Goal: Task Accomplishment & Management: Manage account settings

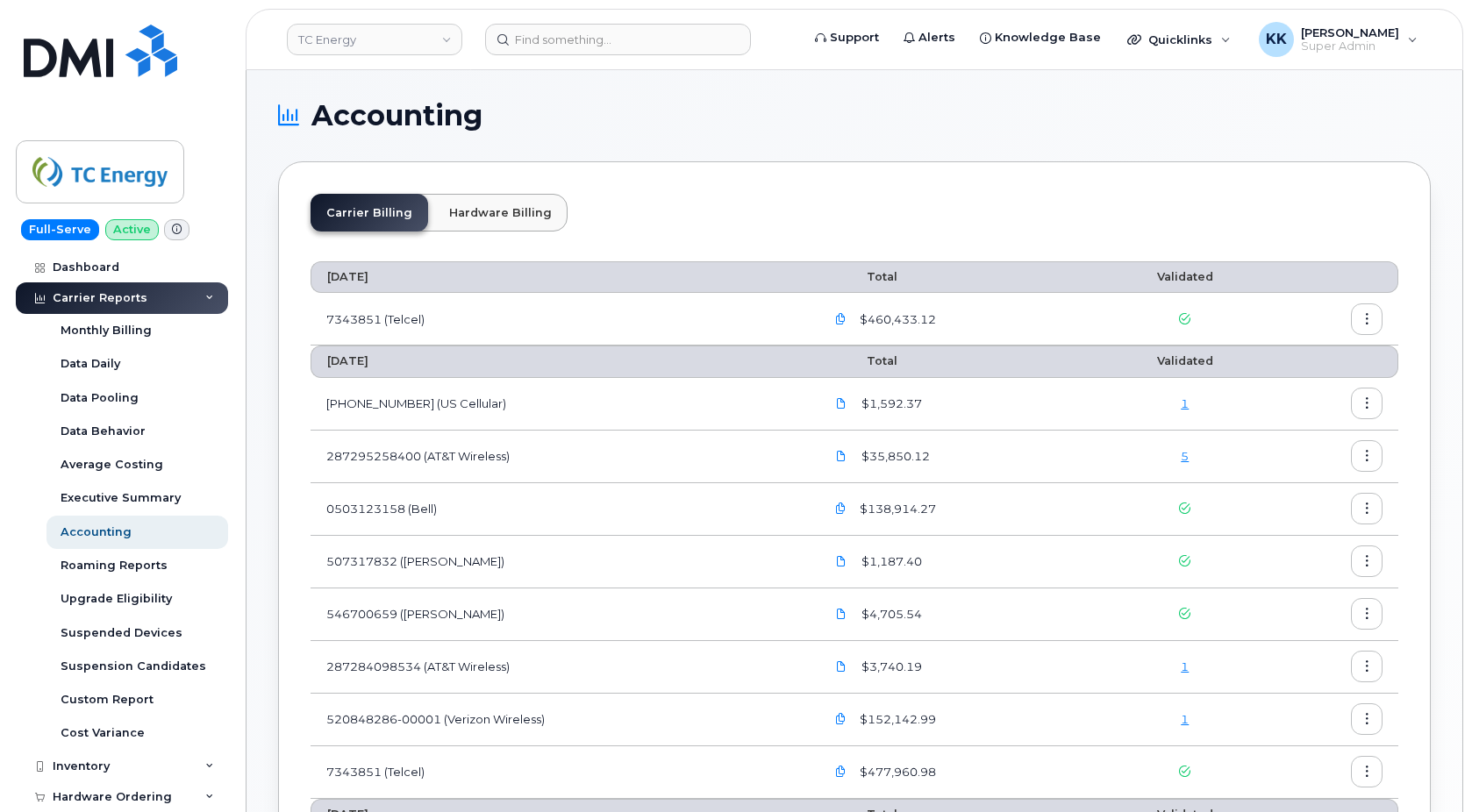
scroll to position [90, 0]
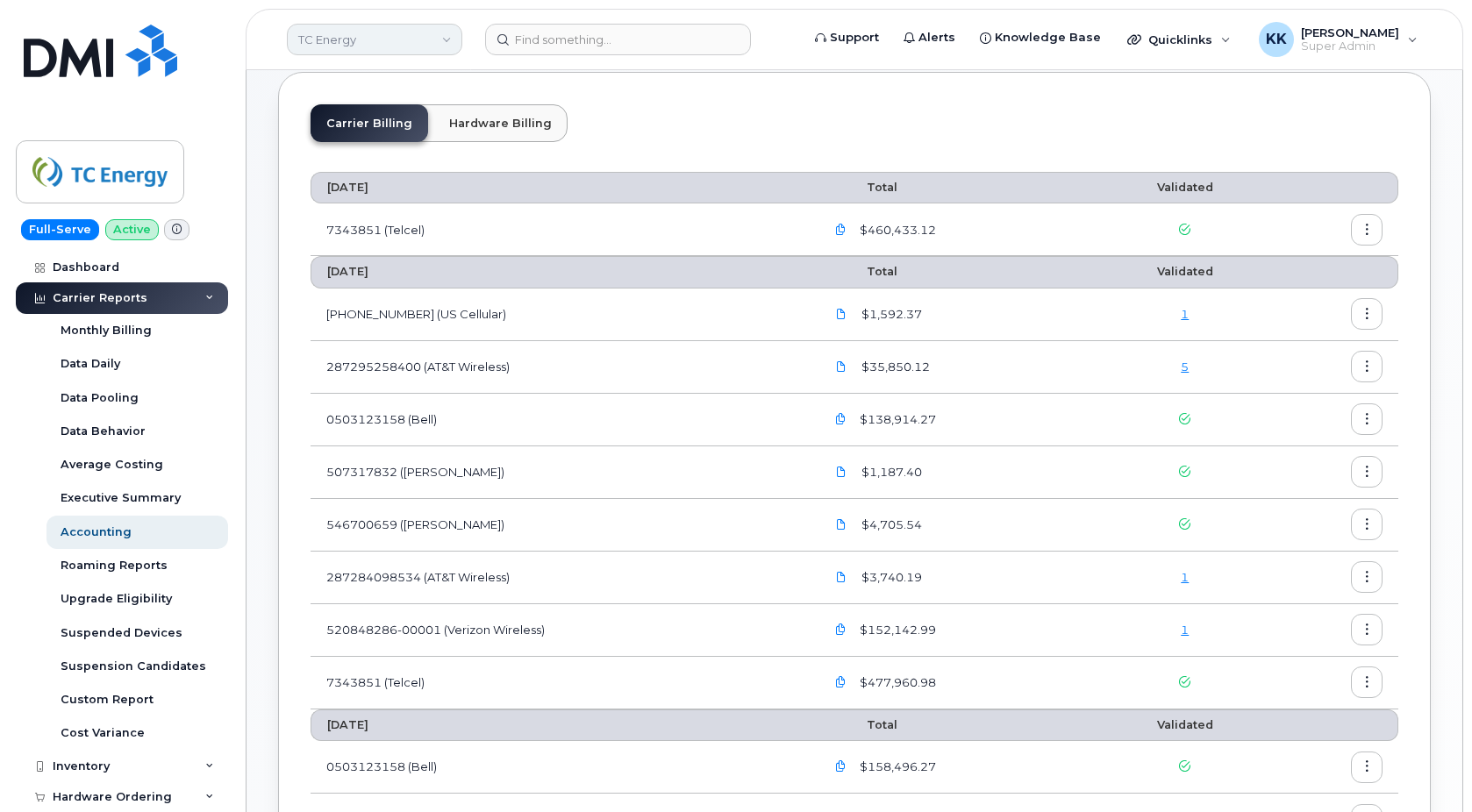
click at [335, 37] on link "TC Energy" at bounding box center [375, 39] width 176 height 32
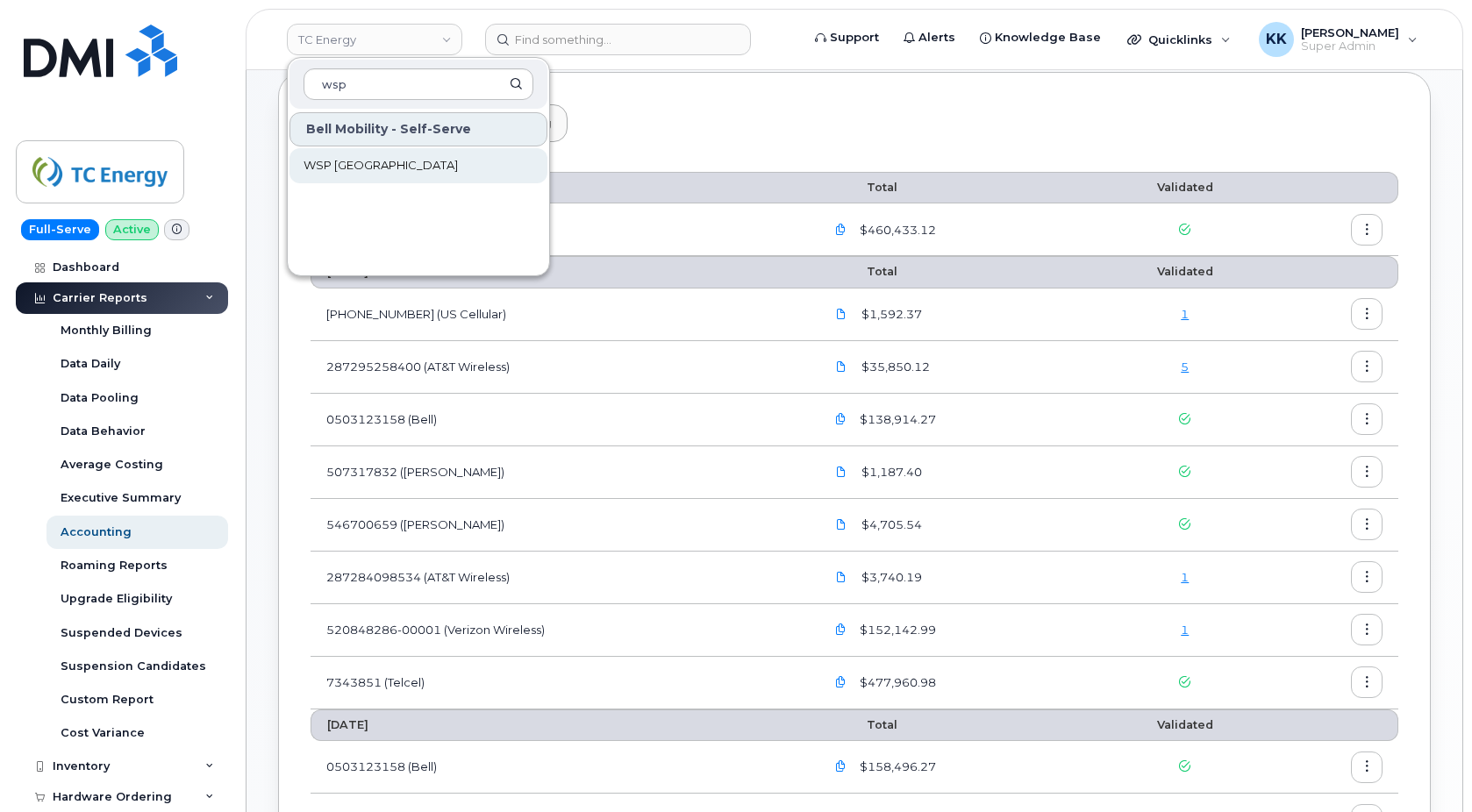
type input "wsp"
click at [367, 162] on span "WSP [GEOGRAPHIC_DATA]" at bounding box center [381, 166] width 154 height 18
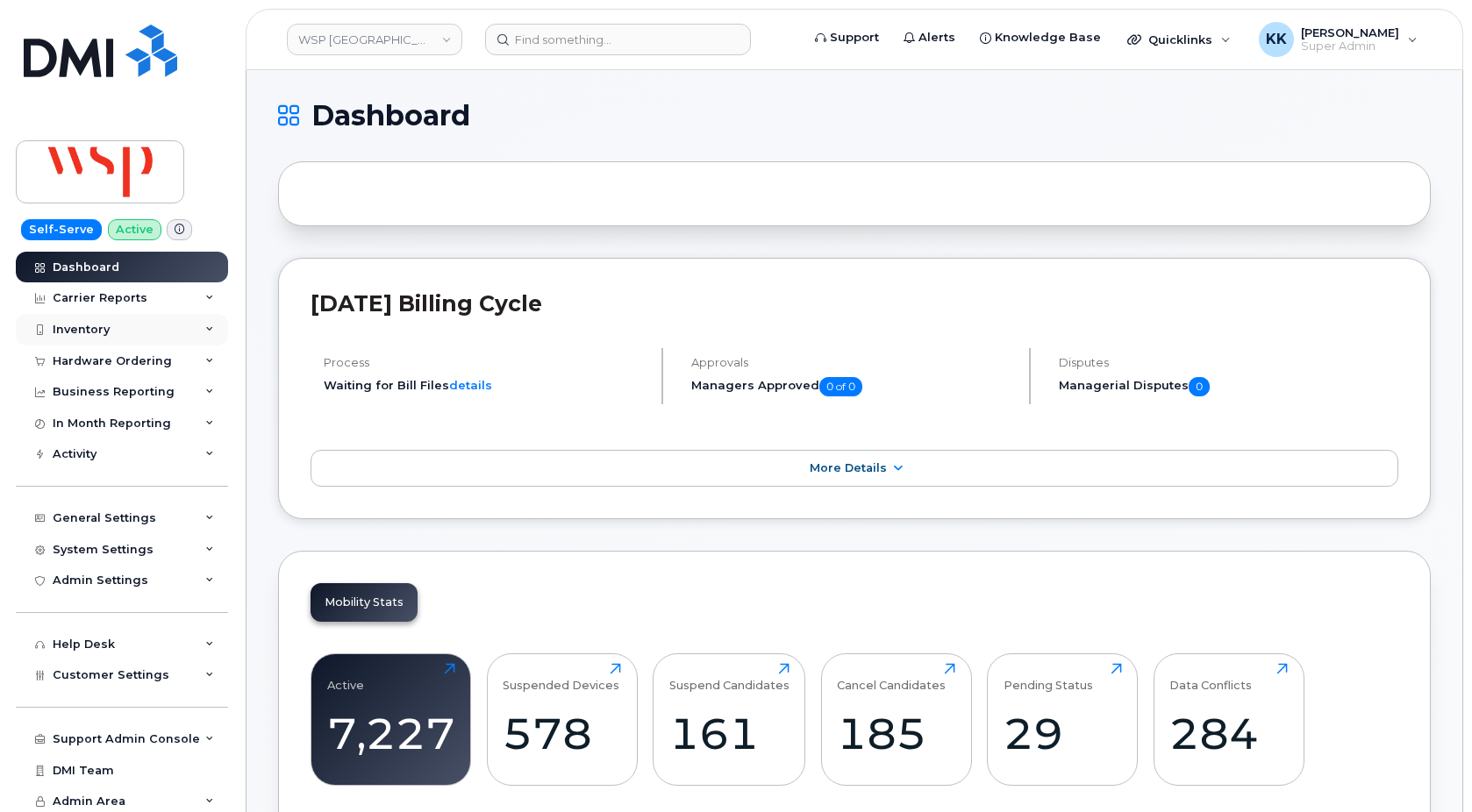
click at [90, 329] on div "Inventory" at bounding box center [81, 330] width 57 height 14
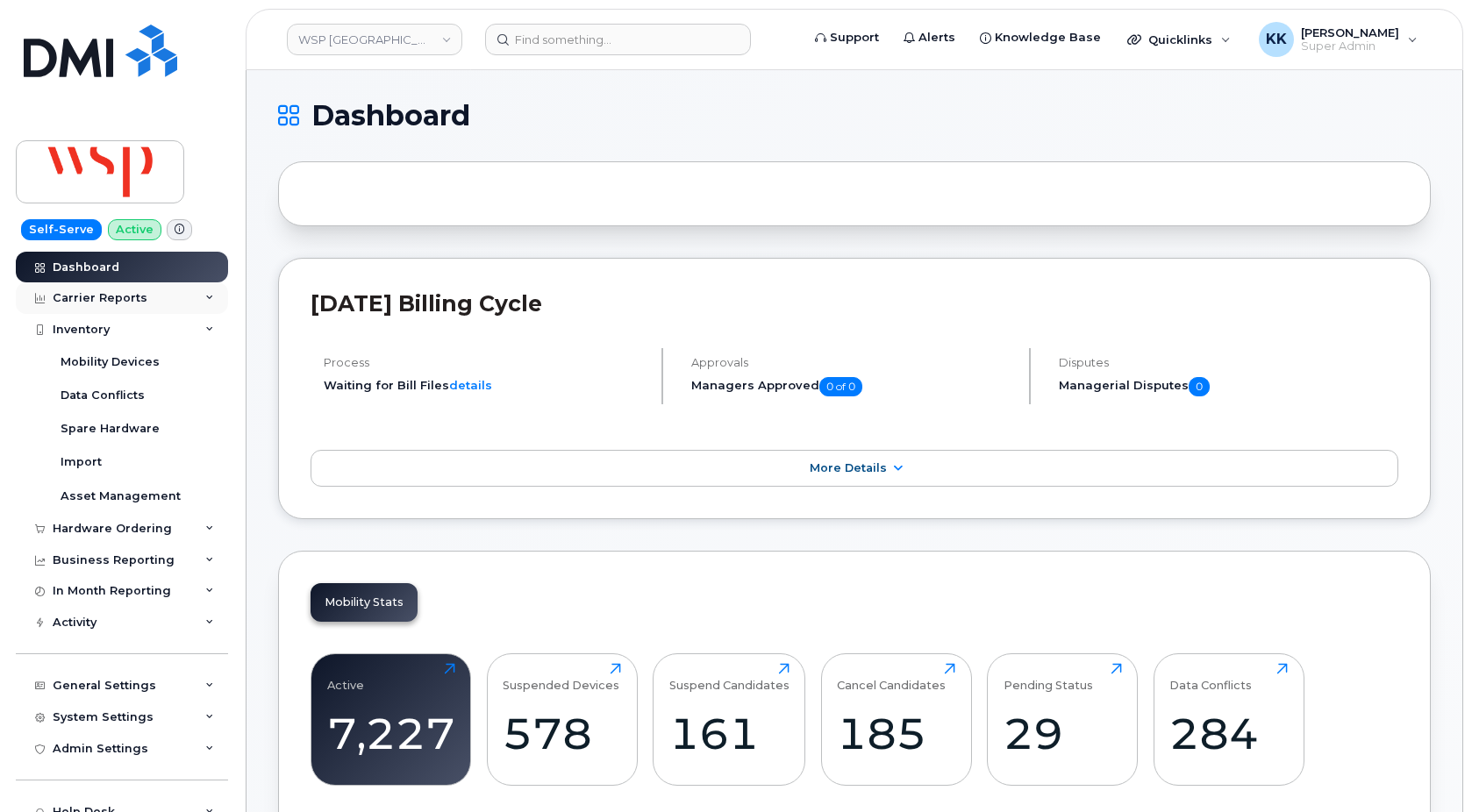
click at [90, 306] on div "Carrier Reports" at bounding box center [121, 298] width 212 height 32
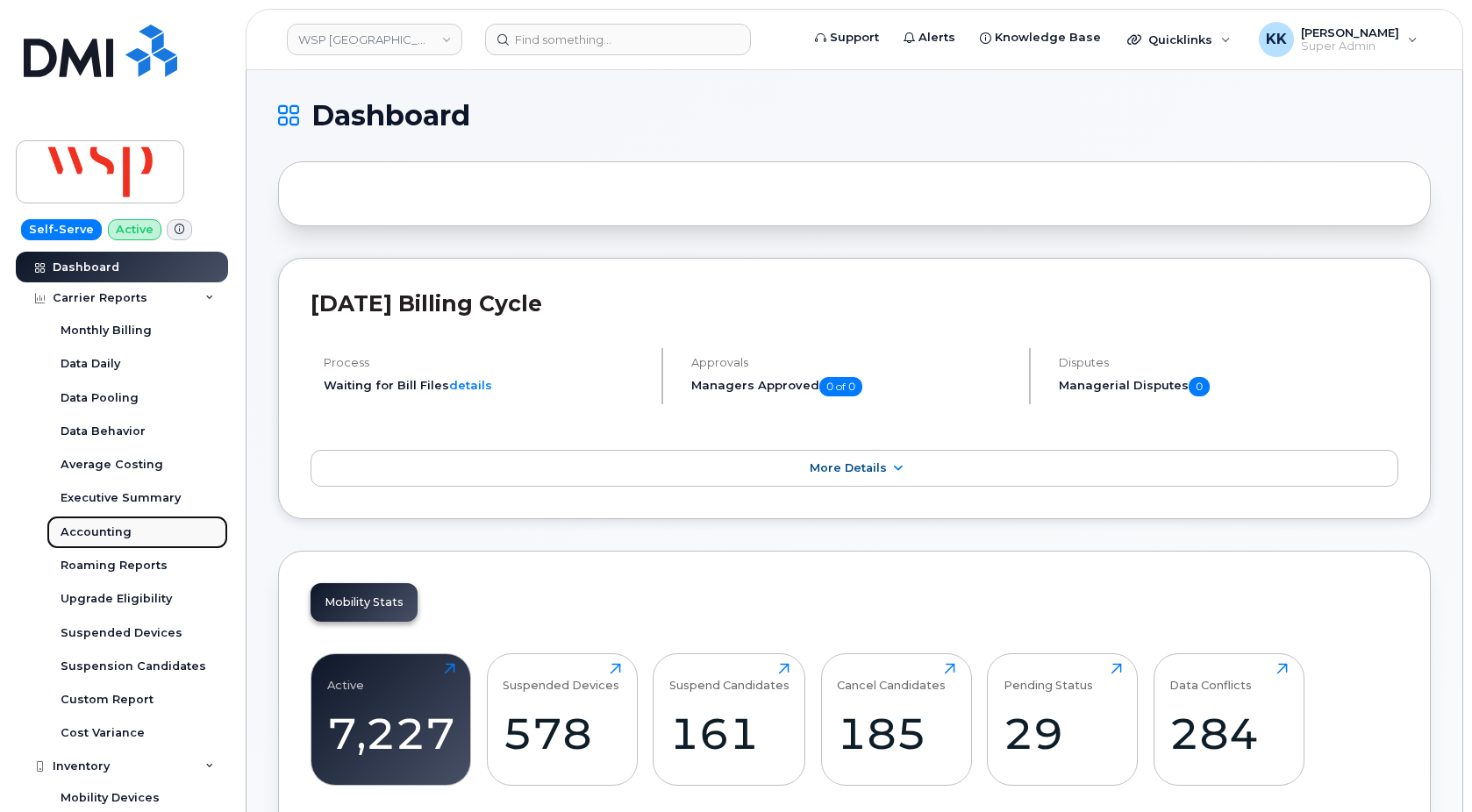
click at [111, 537] on div "Accounting" at bounding box center [96, 533] width 71 height 16
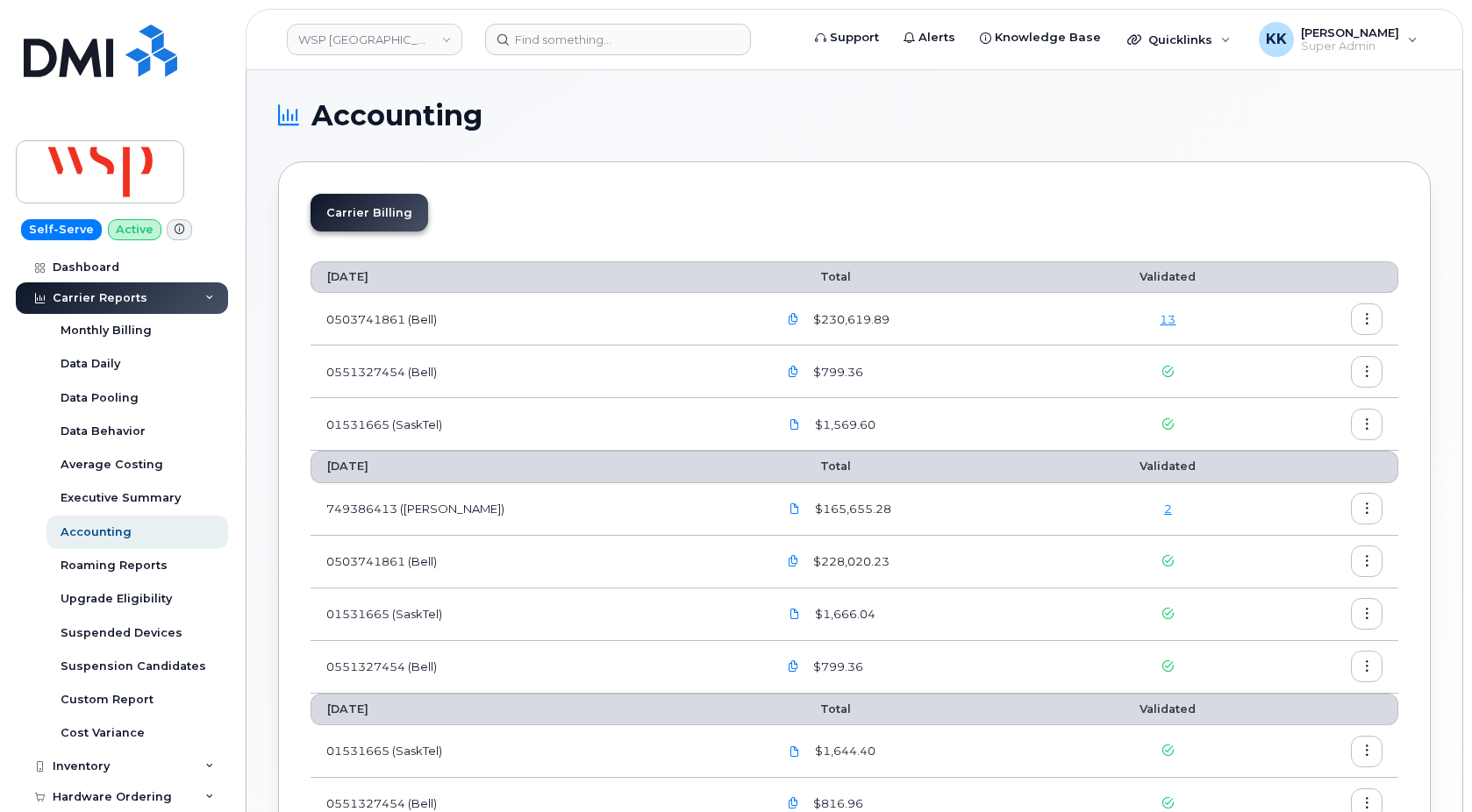
click at [1164, 509] on link "2" at bounding box center [1168, 508] width 8 height 14
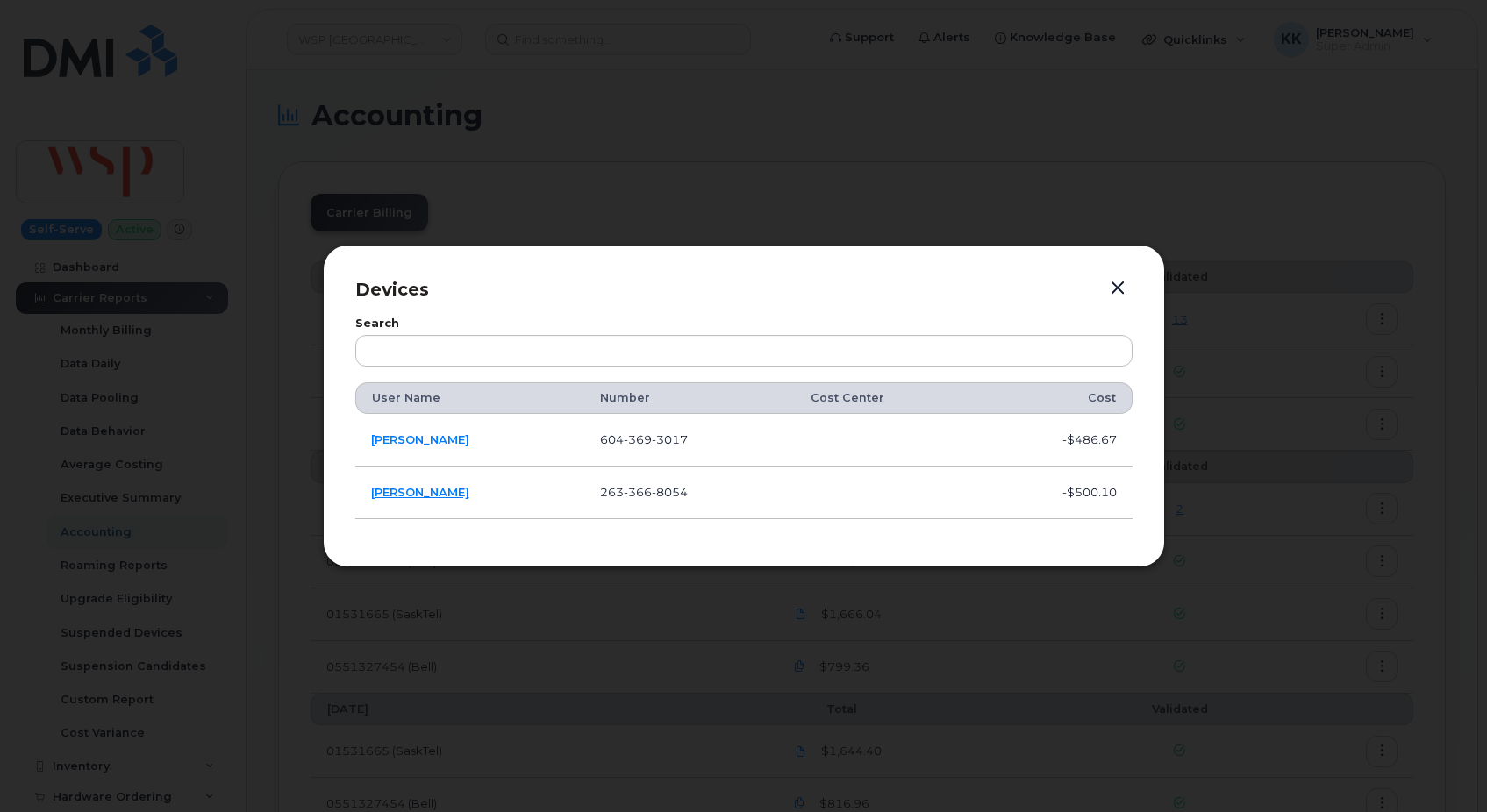
click at [1122, 285] on button "button" at bounding box center [1117, 288] width 27 height 25
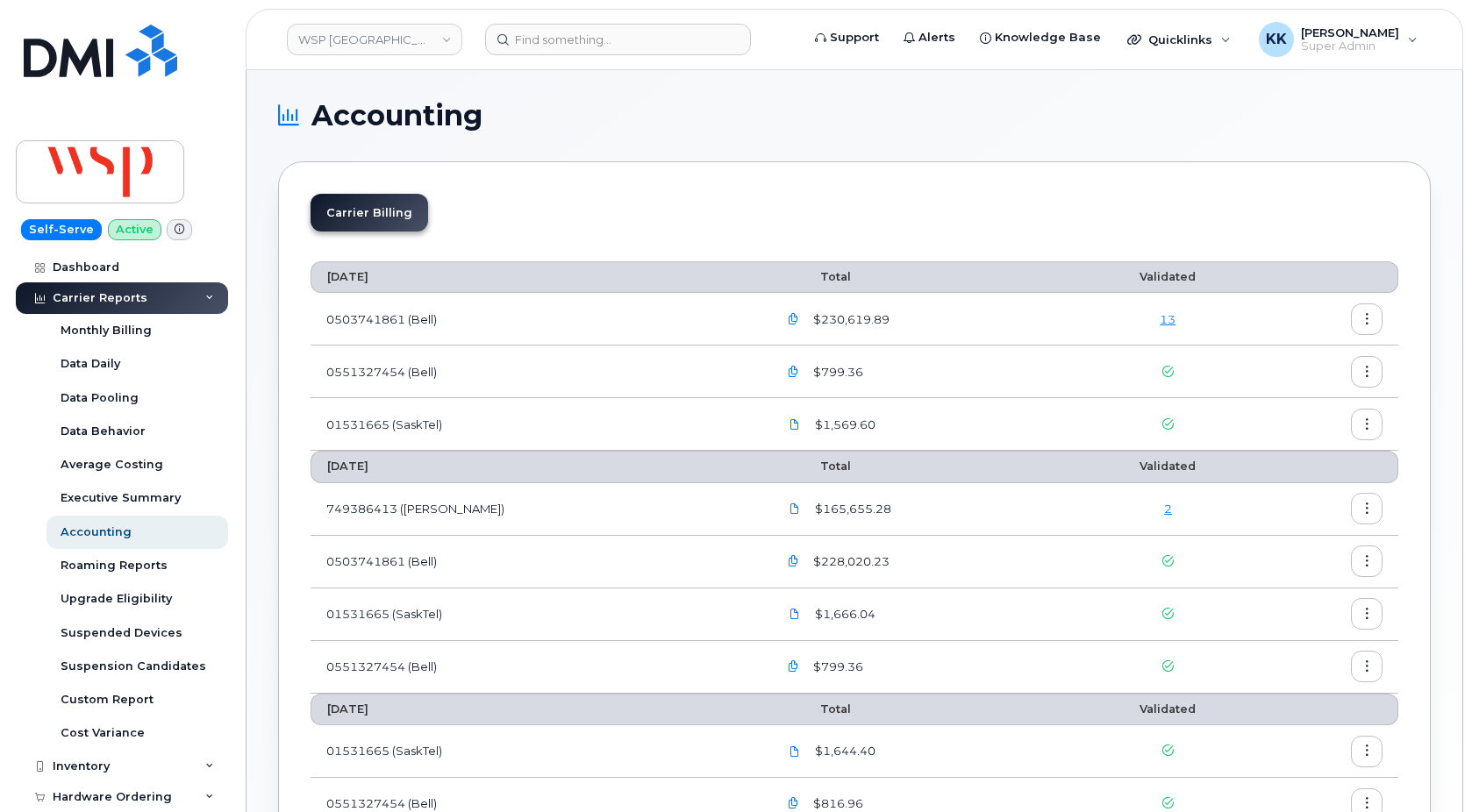
click at [1164, 508] on link "2" at bounding box center [1168, 508] width 8 height 14
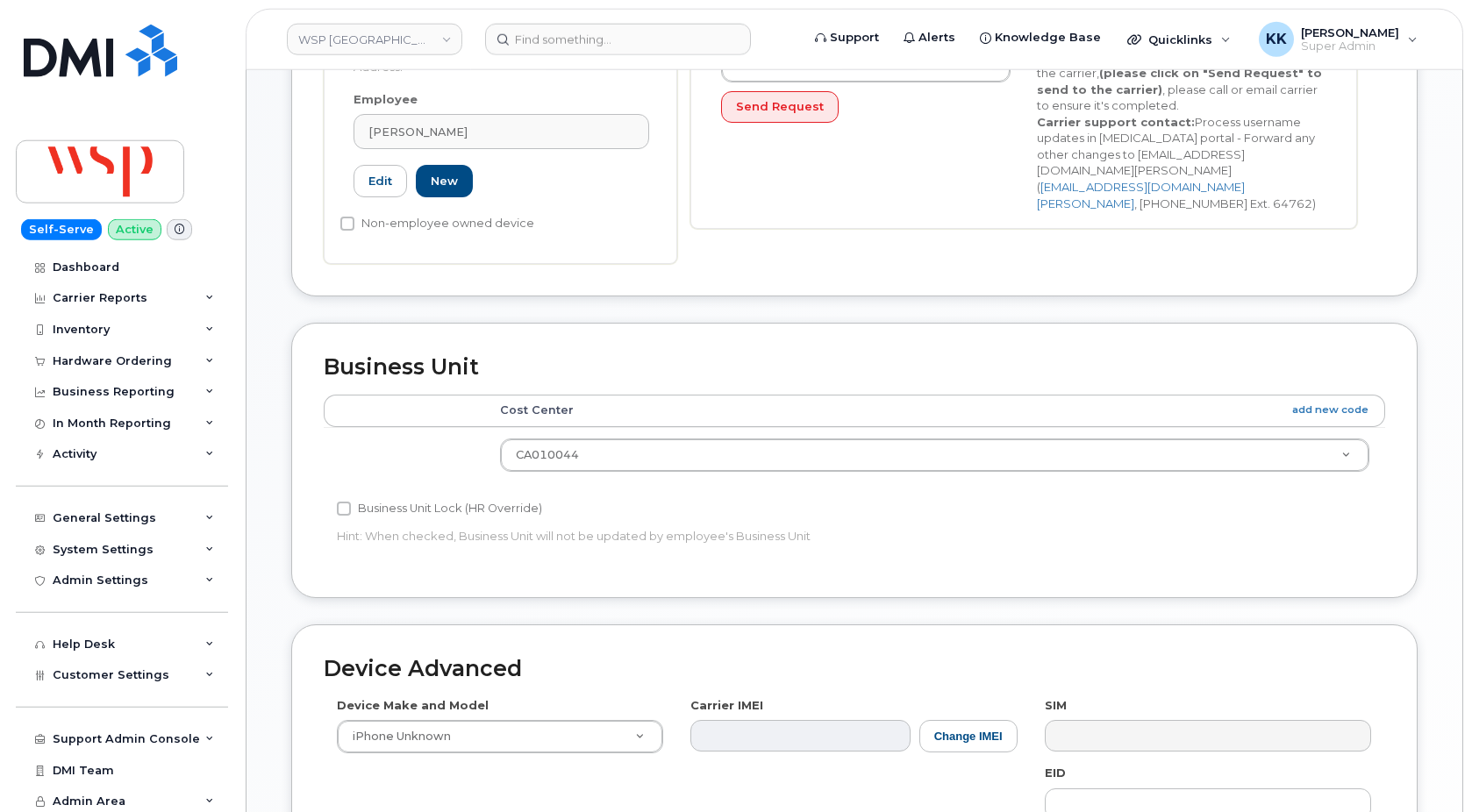
scroll to position [817, 0]
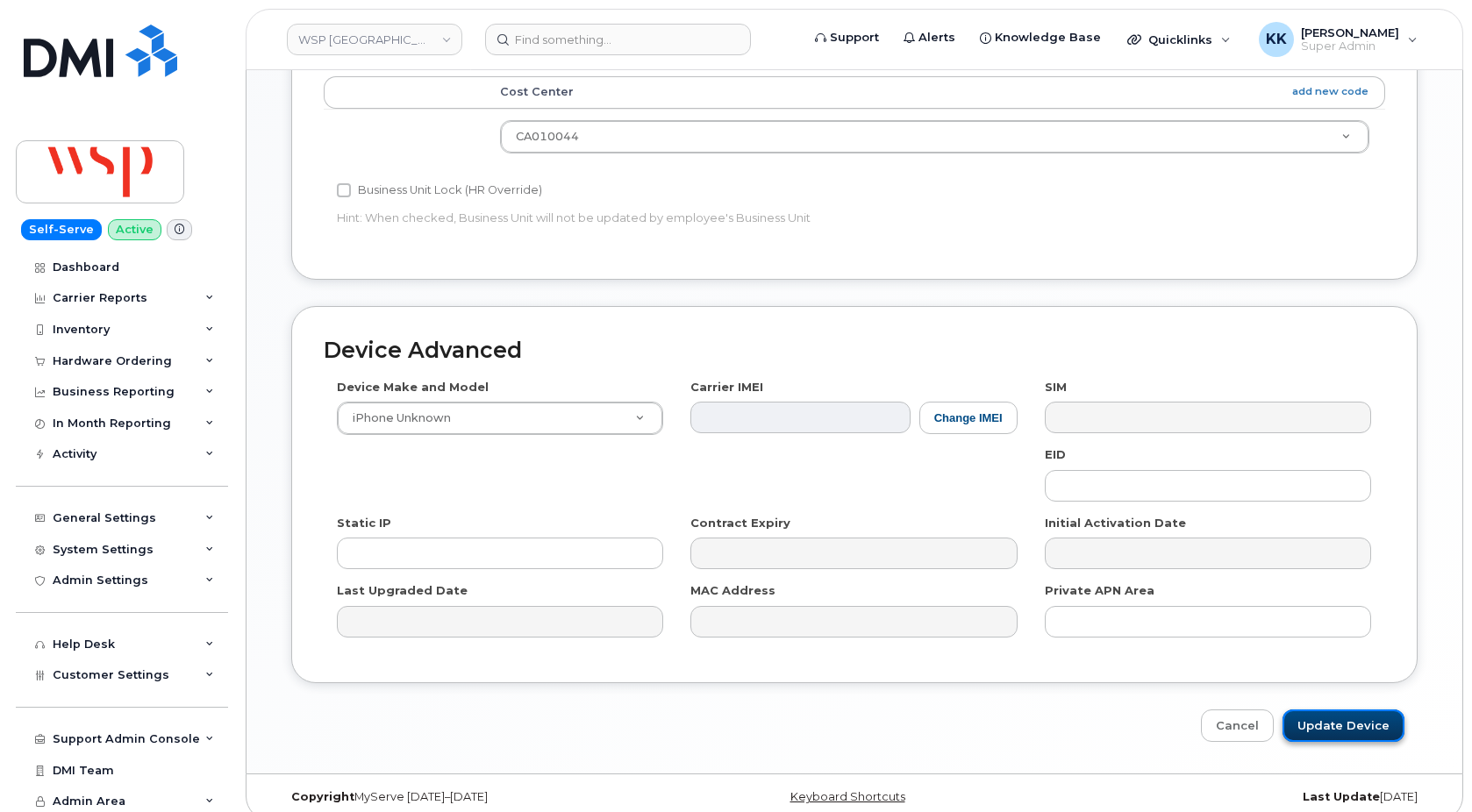
click at [1344, 719] on input "Update Device" at bounding box center [1344, 725] width 122 height 33
type input "Saving..."
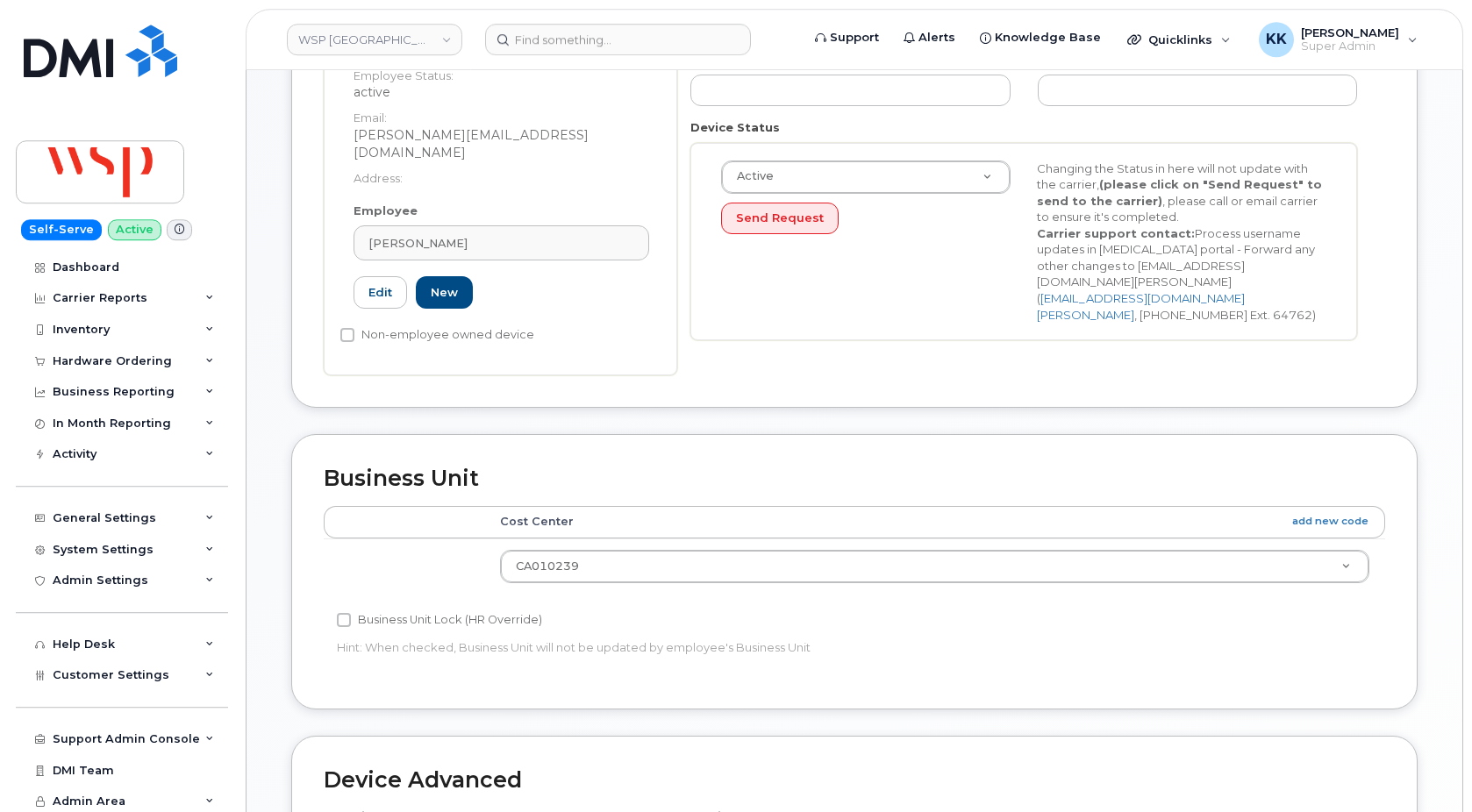
scroll to position [805, 0]
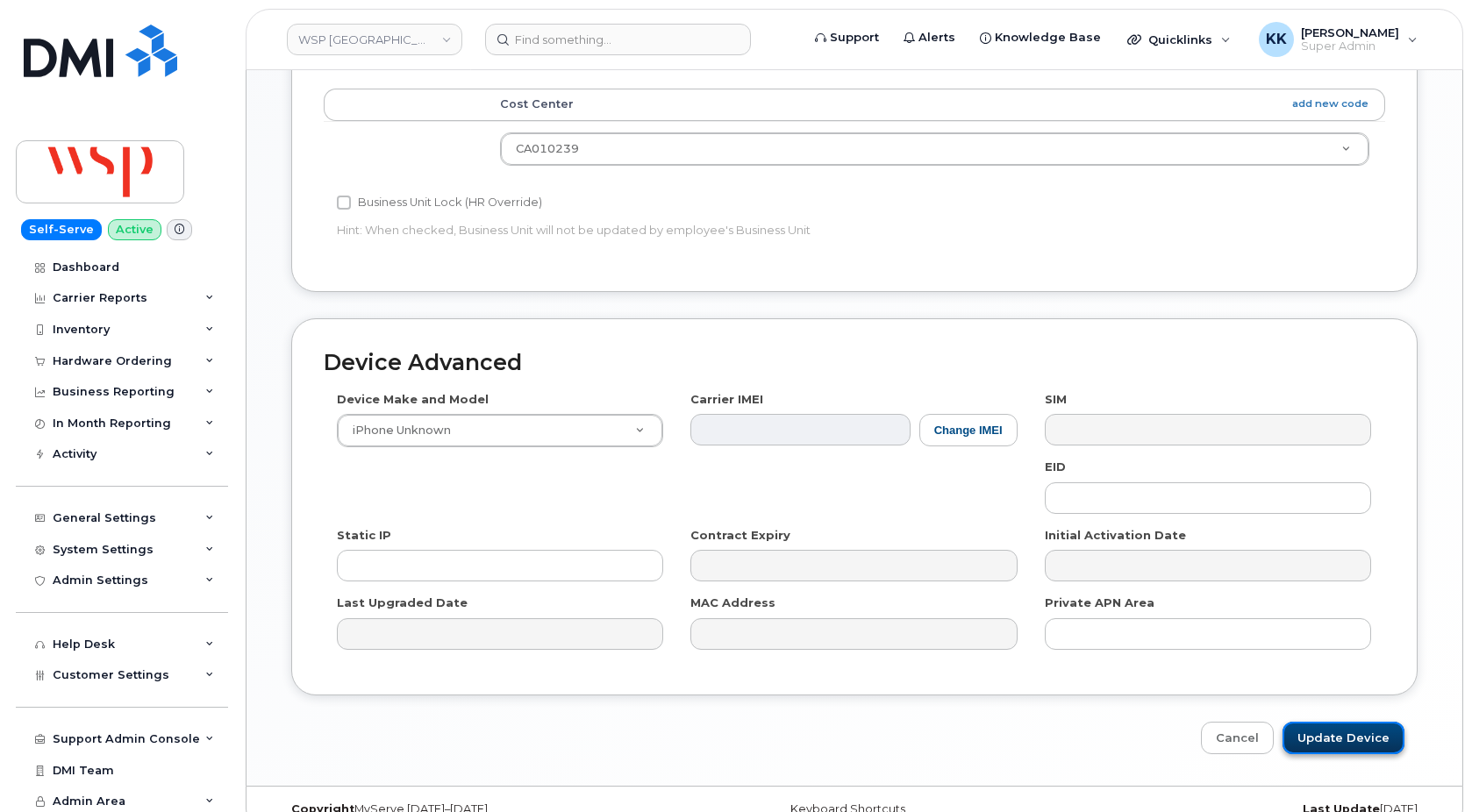
click at [1322, 722] on input "Update Device" at bounding box center [1344, 738] width 122 height 33
type input "Saving..."
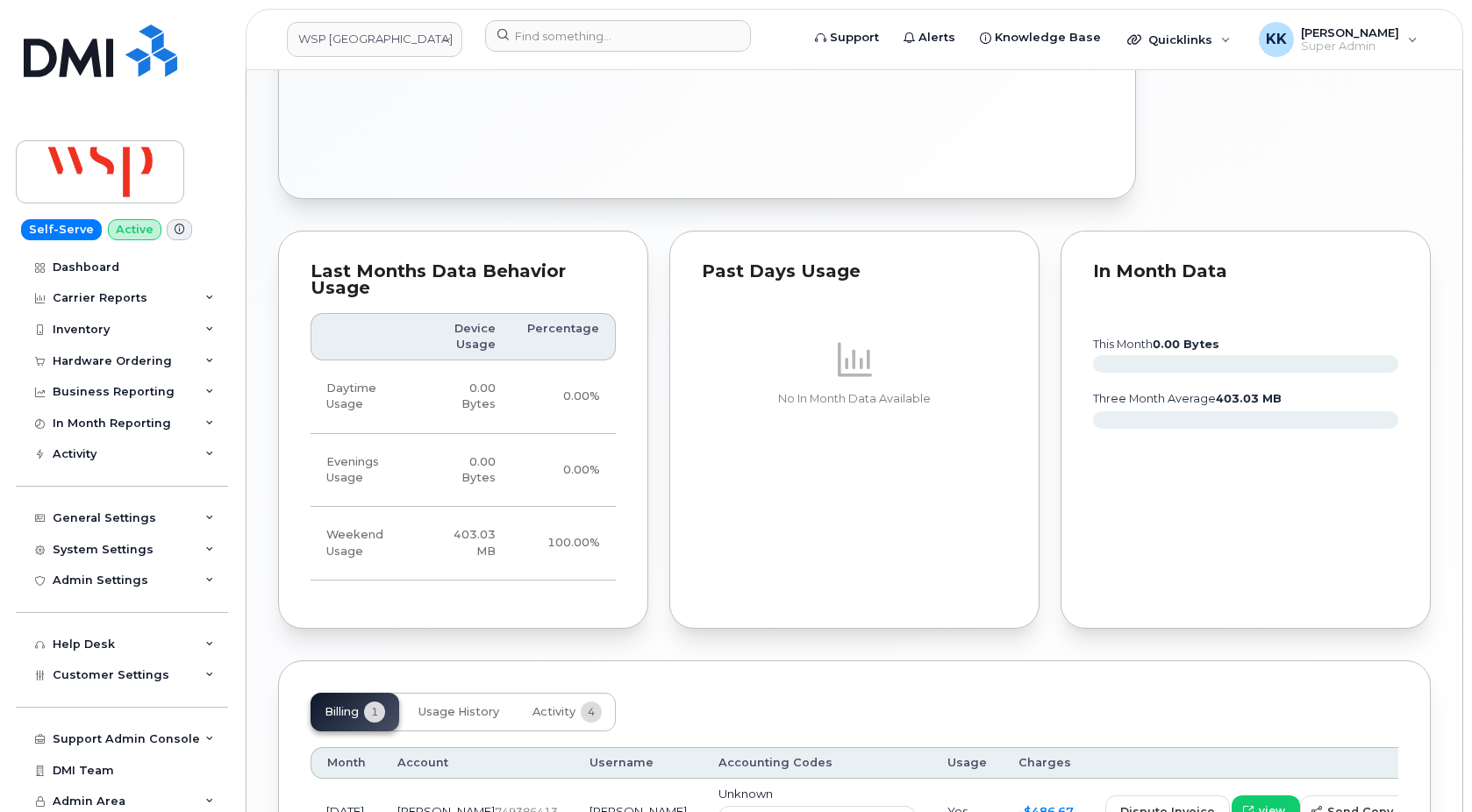
scroll to position [1216, 0]
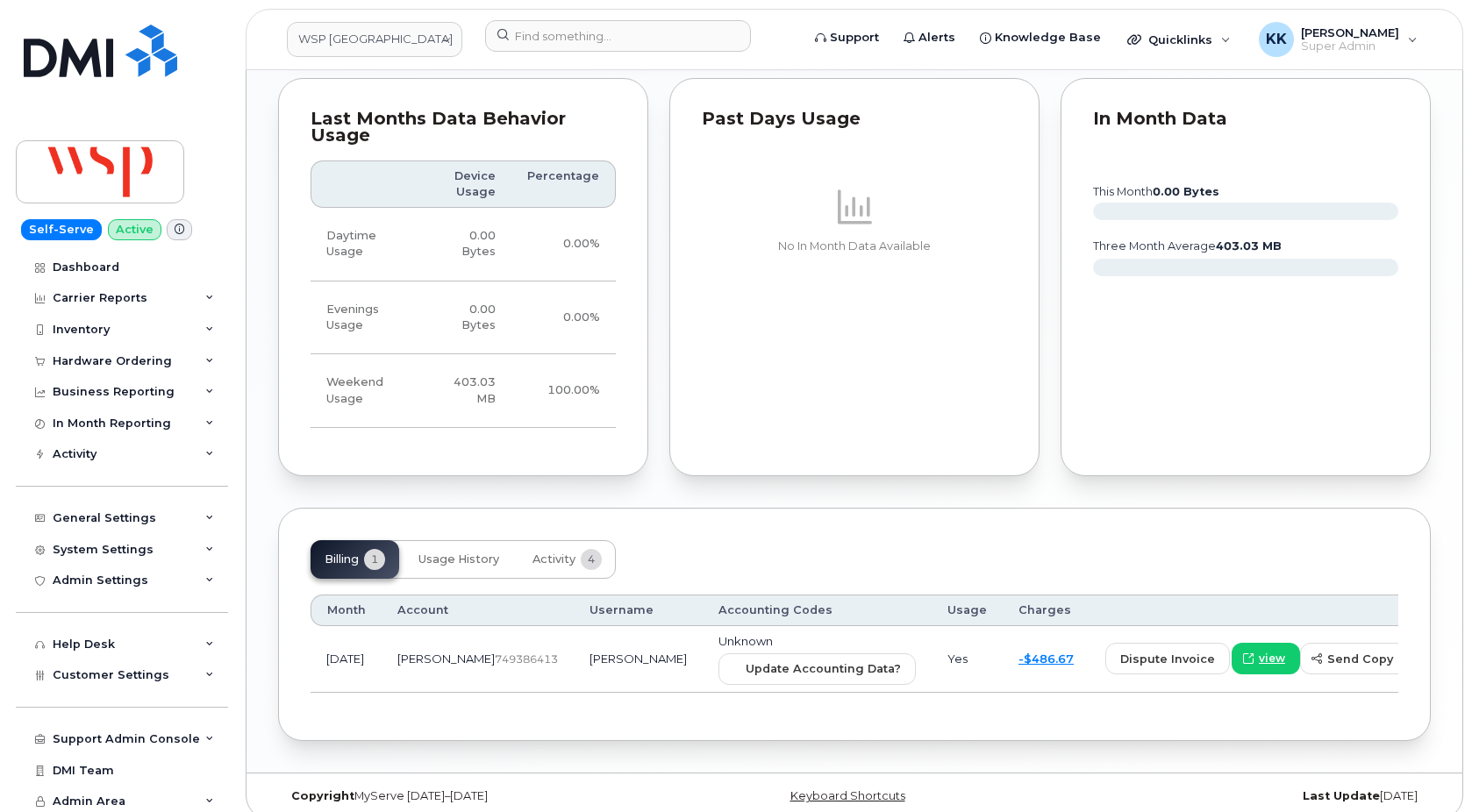
click at [755, 671] on td "Unknown Update Accounting Data?" at bounding box center [817, 660] width 229 height 67
click at [755, 660] on span "Update Accounting Data?" at bounding box center [823, 668] width 155 height 17
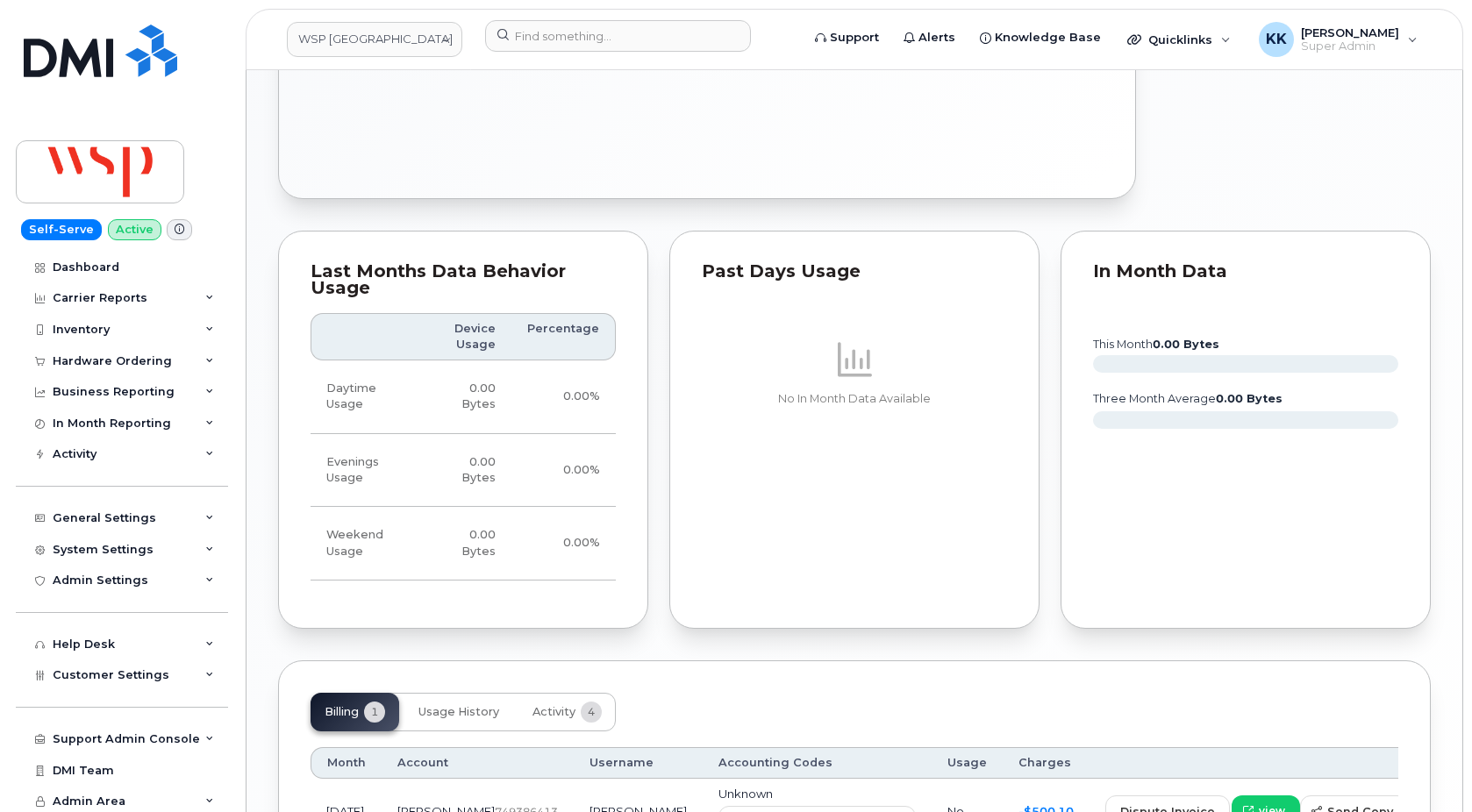
scroll to position [1067, 0]
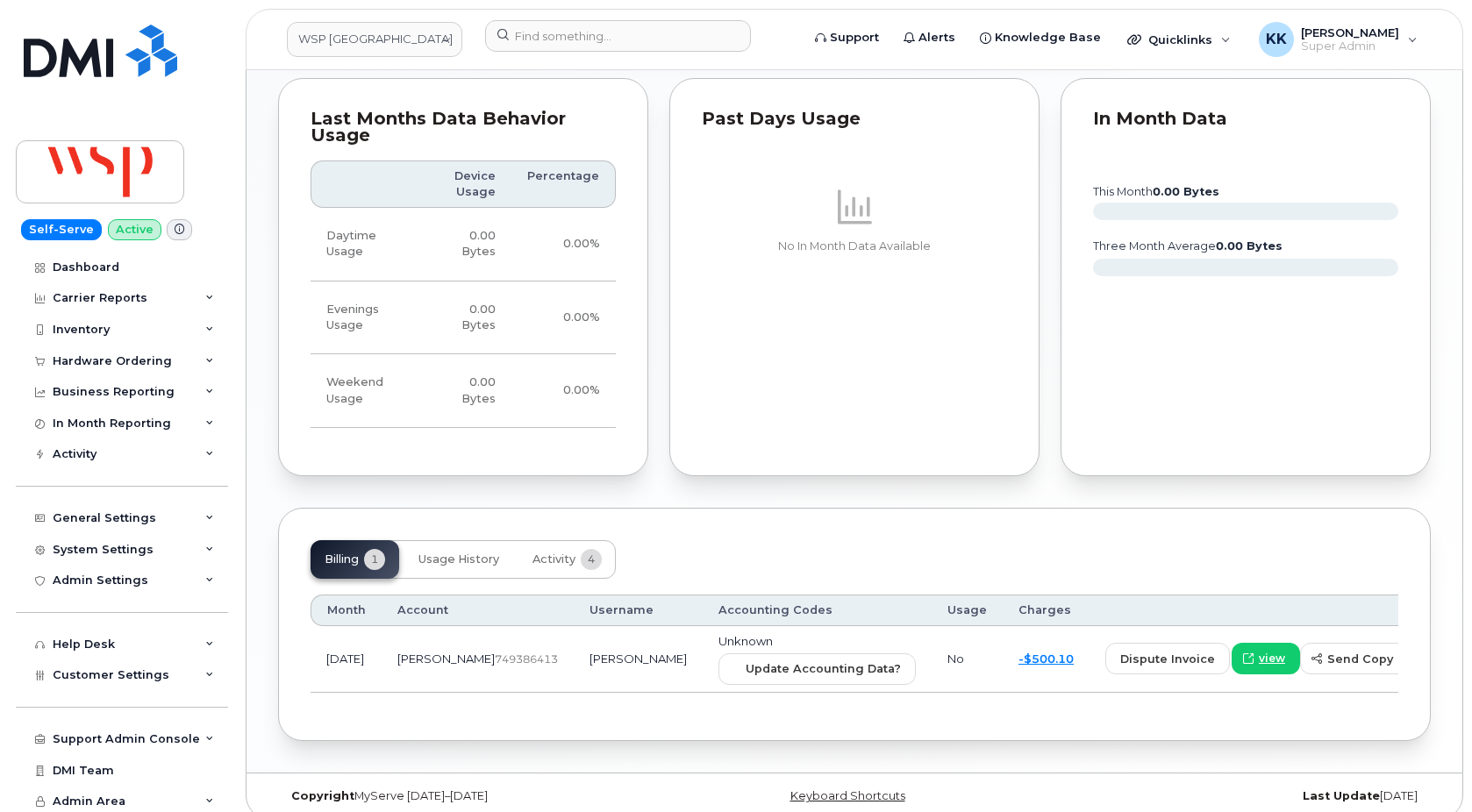
click at [728, 634] on td "Unknown Update Accounting Data?" at bounding box center [817, 660] width 229 height 67
click at [746, 660] on span "Update Accounting Data?" at bounding box center [823, 668] width 155 height 17
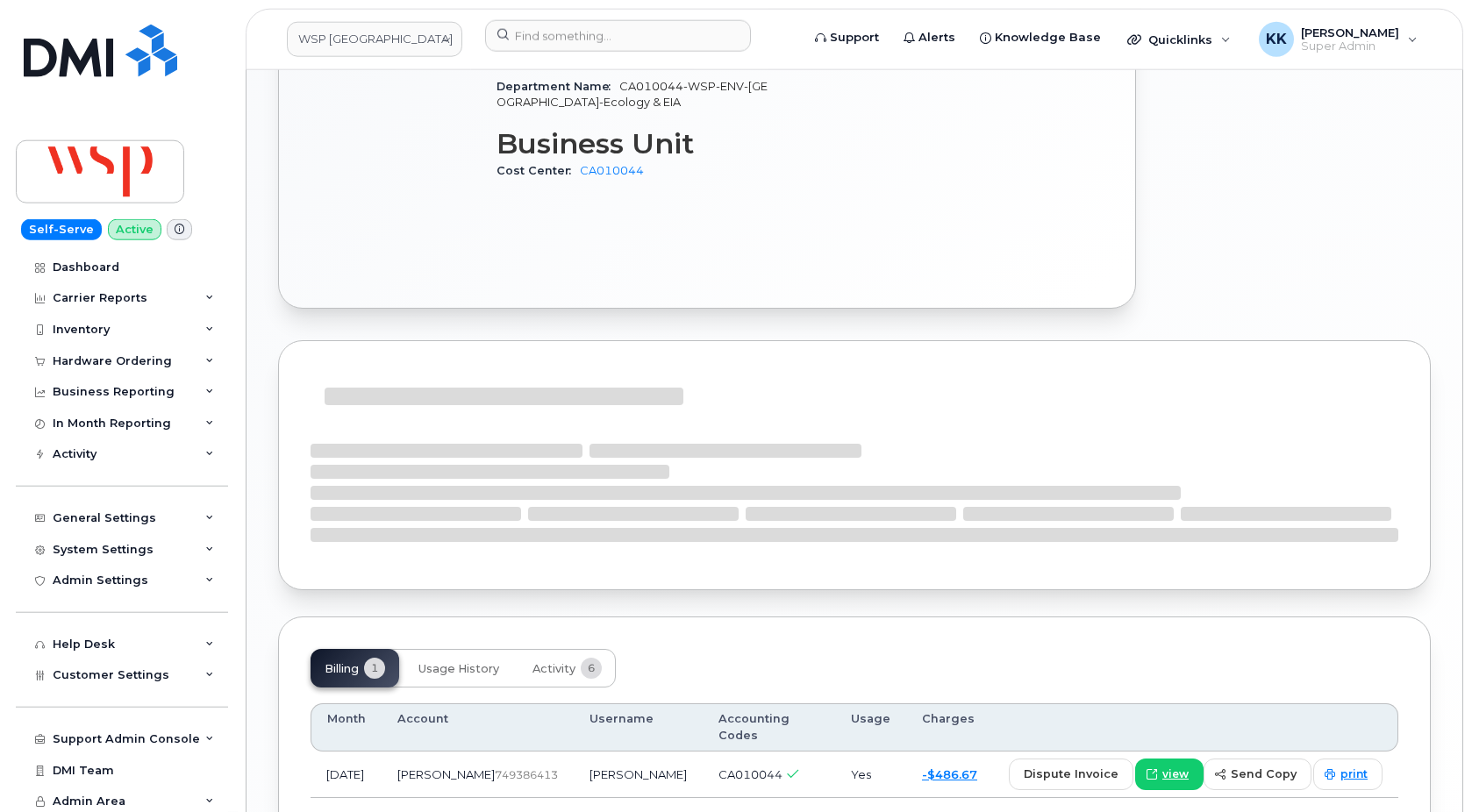
scroll to position [1043, 0]
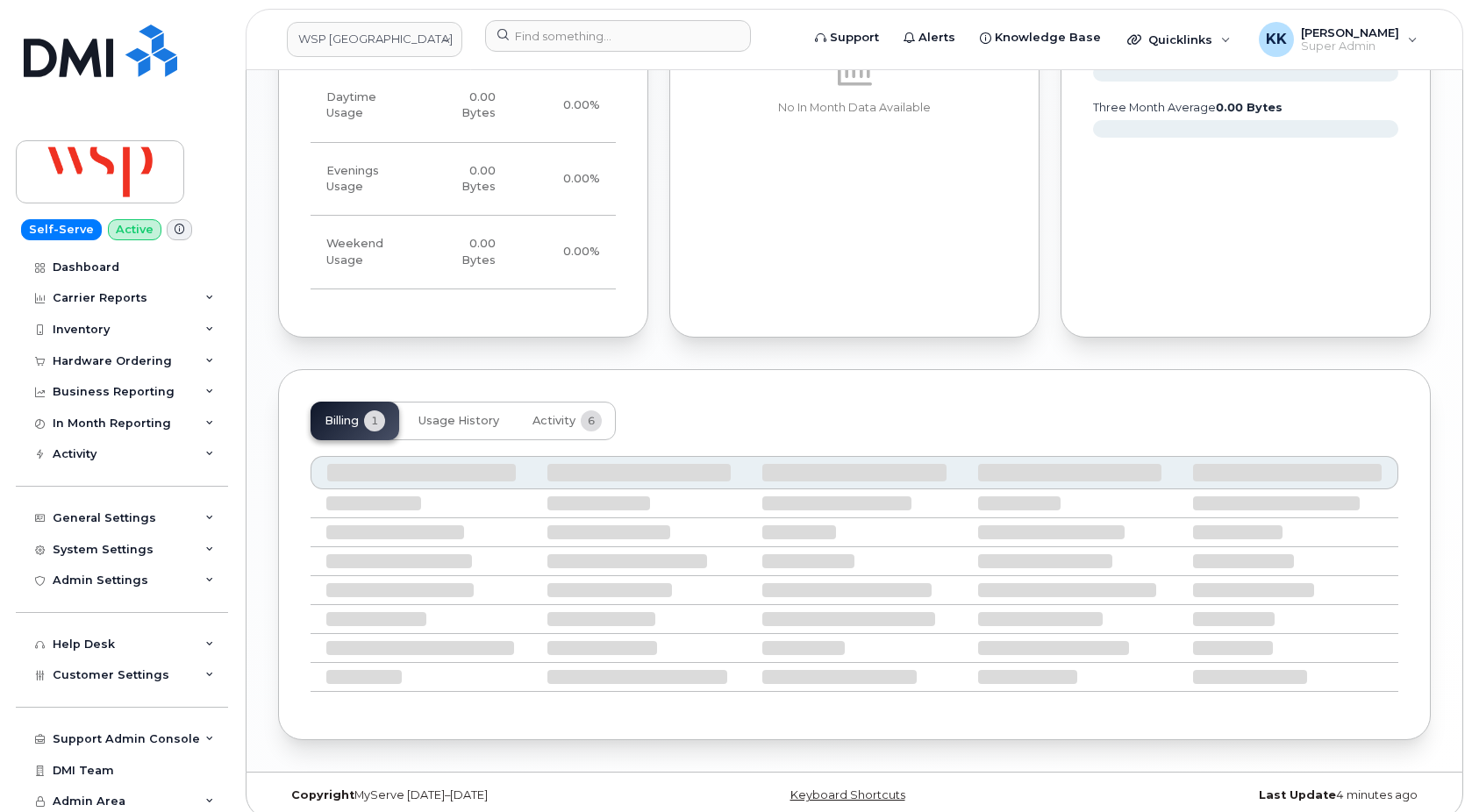
scroll to position [1047, 0]
